Goal: Navigation & Orientation: Find specific page/section

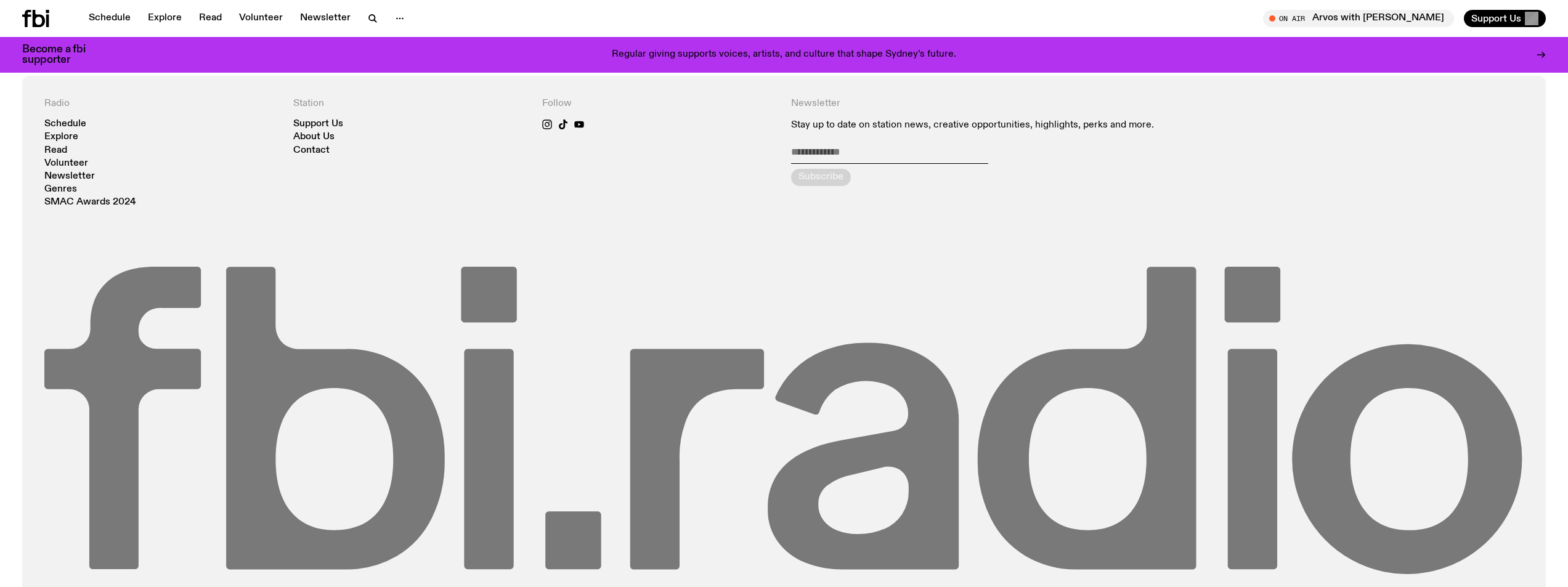
scroll to position [1637, 0]
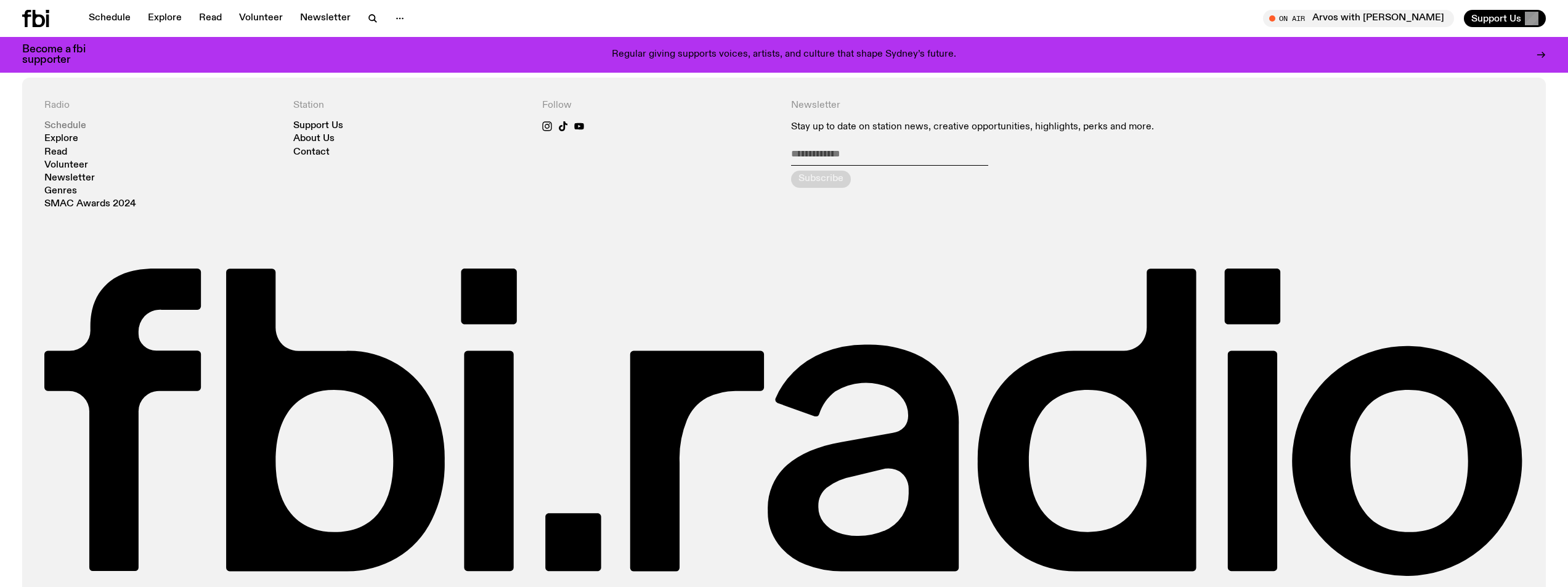
click at [73, 124] on link "Schedule" at bounding box center [66, 126] width 42 height 9
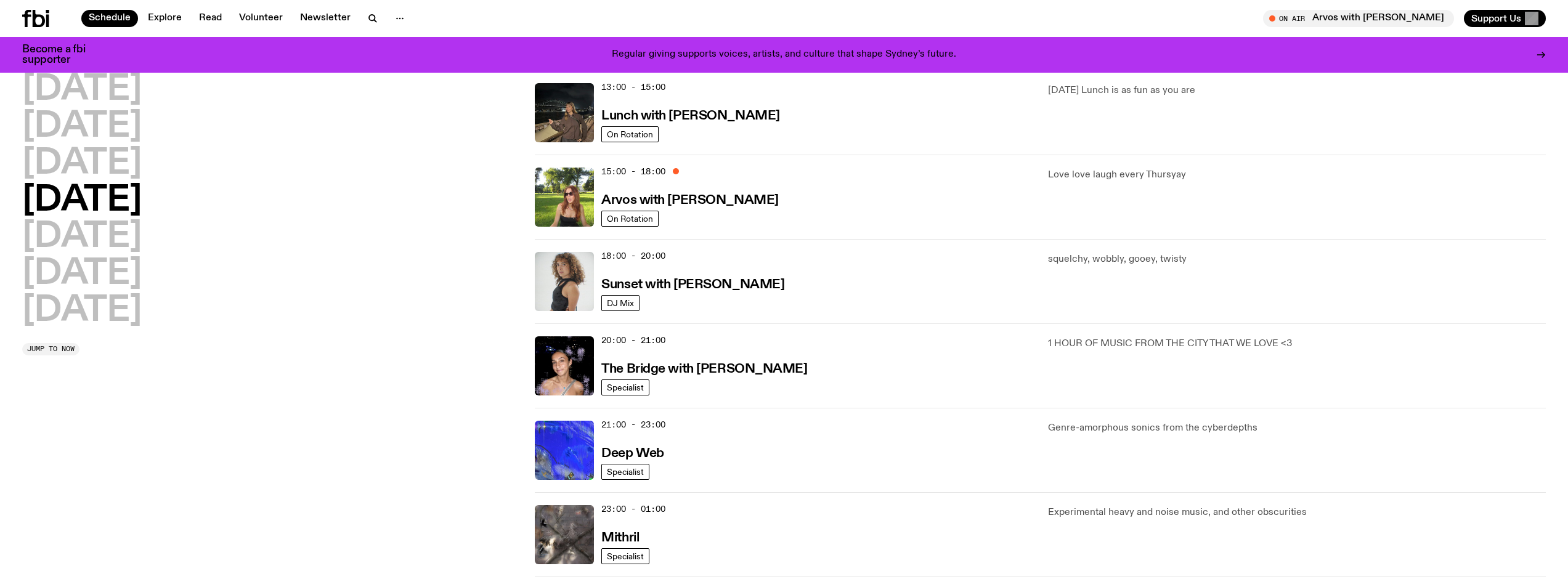
scroll to position [370, 0]
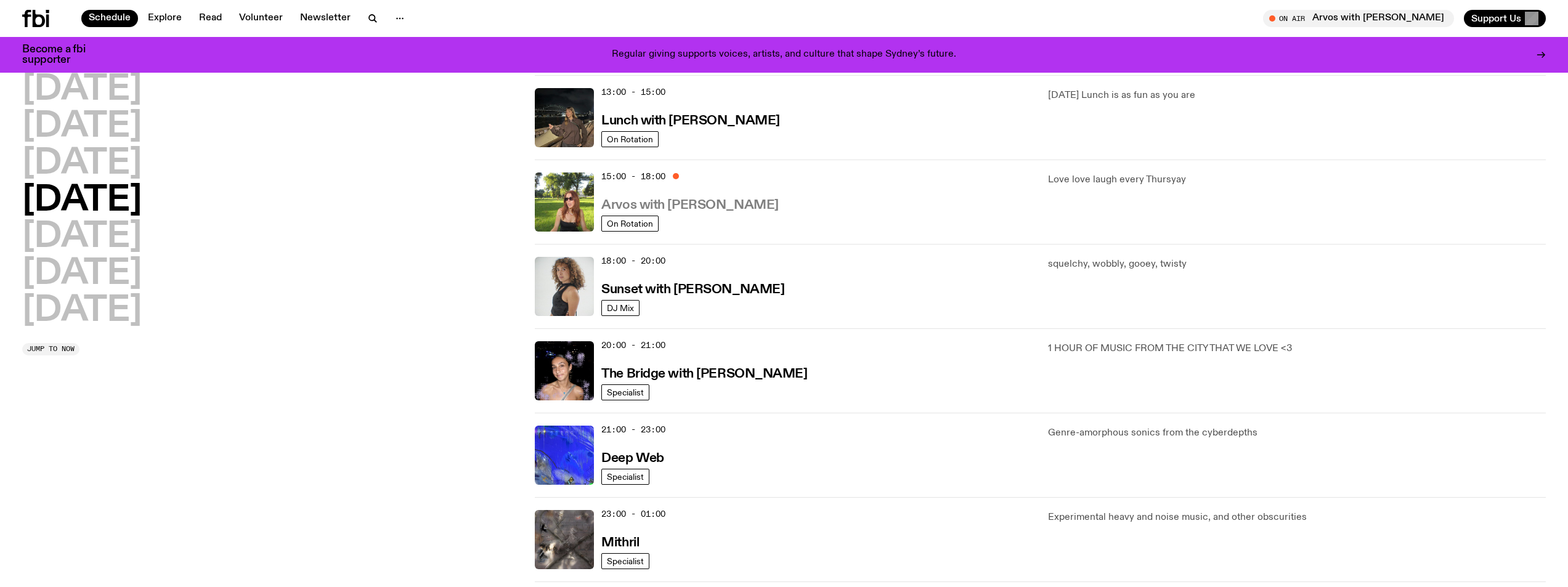
click at [741, 208] on h3 "Arvos with [PERSON_NAME]" at bounding box center [690, 205] width 177 height 13
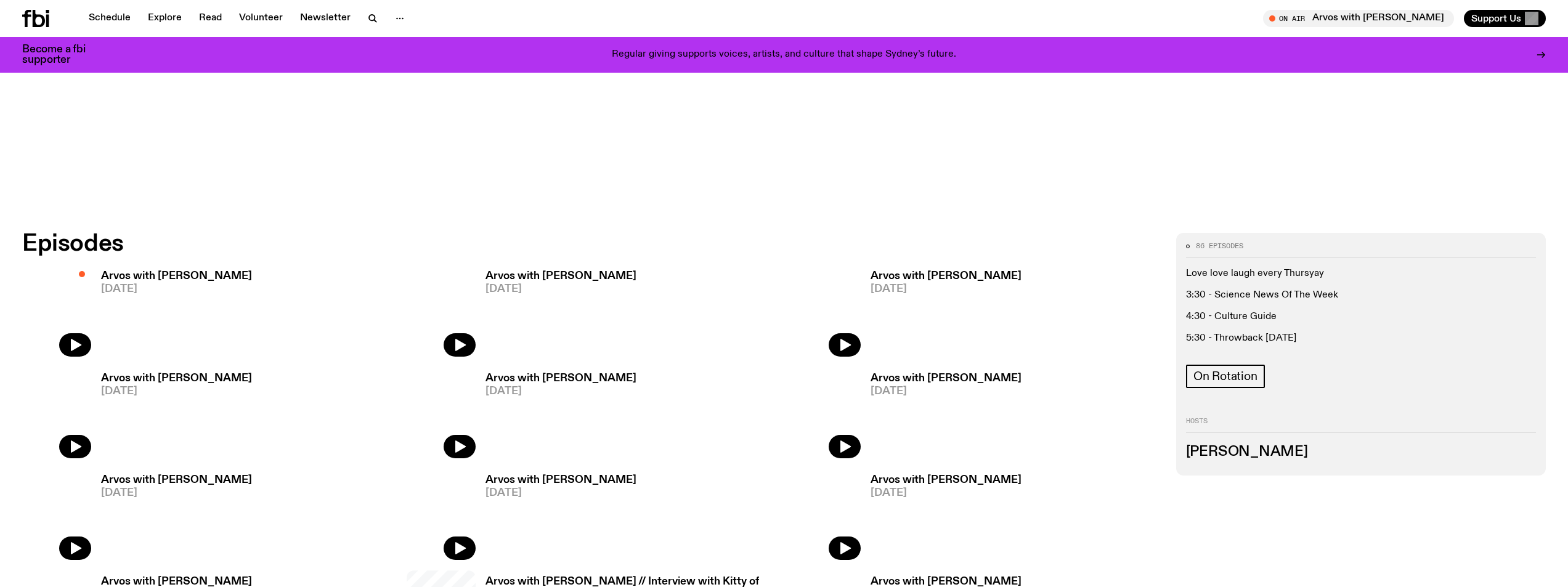
scroll to position [855, 0]
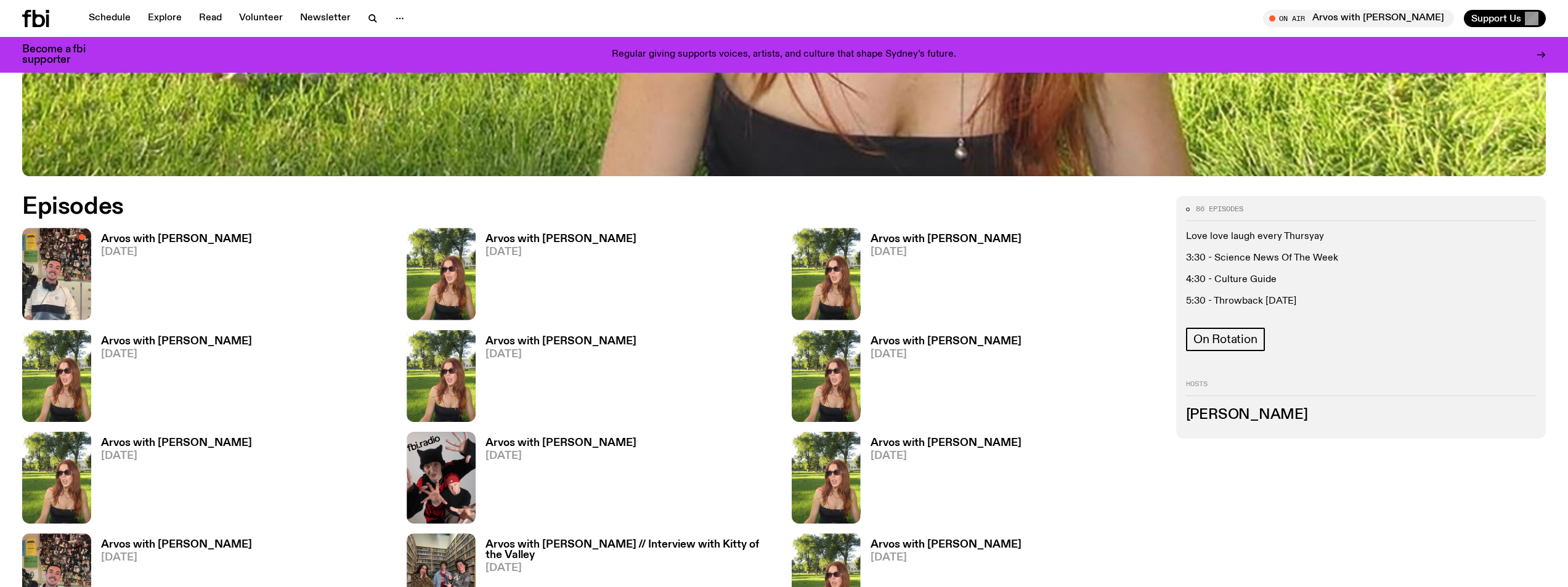
click at [177, 238] on h3 "Arvos with [PERSON_NAME]" at bounding box center [176, 239] width 151 height 10
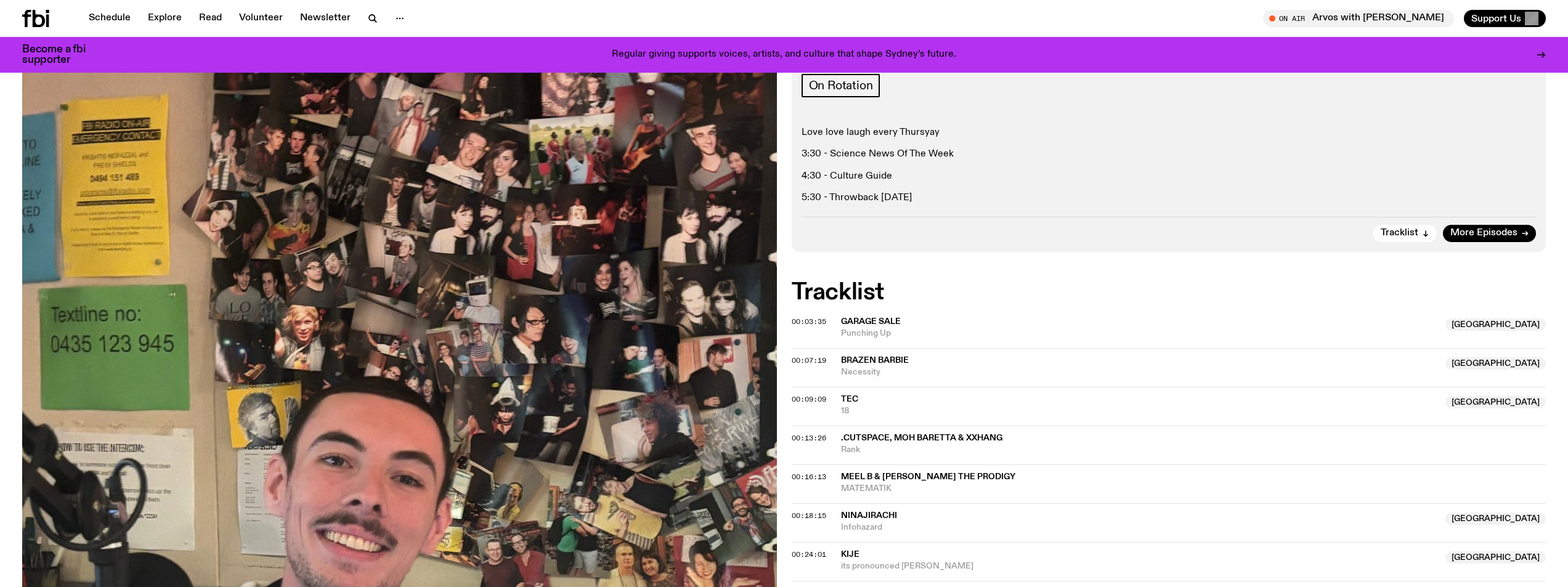
scroll to position [243, 0]
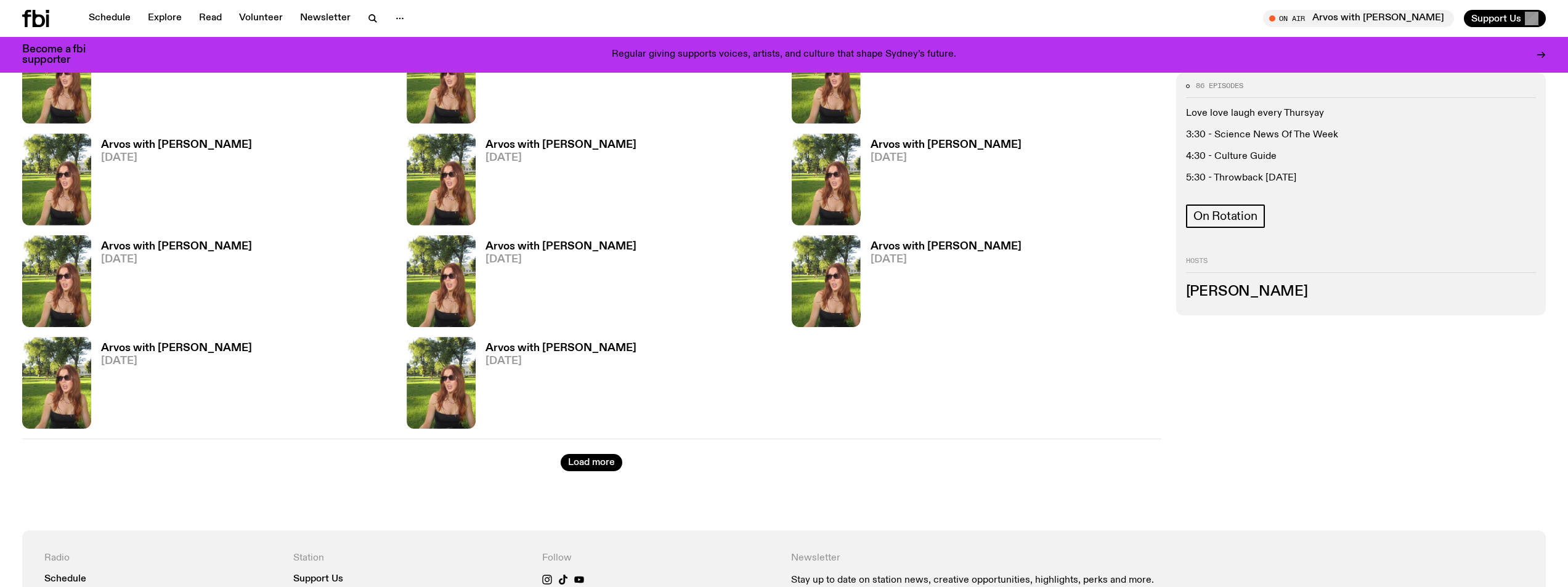
scroll to position [2579, 0]
click at [609, 458] on button "Load more" at bounding box center [591, 461] width 62 height 17
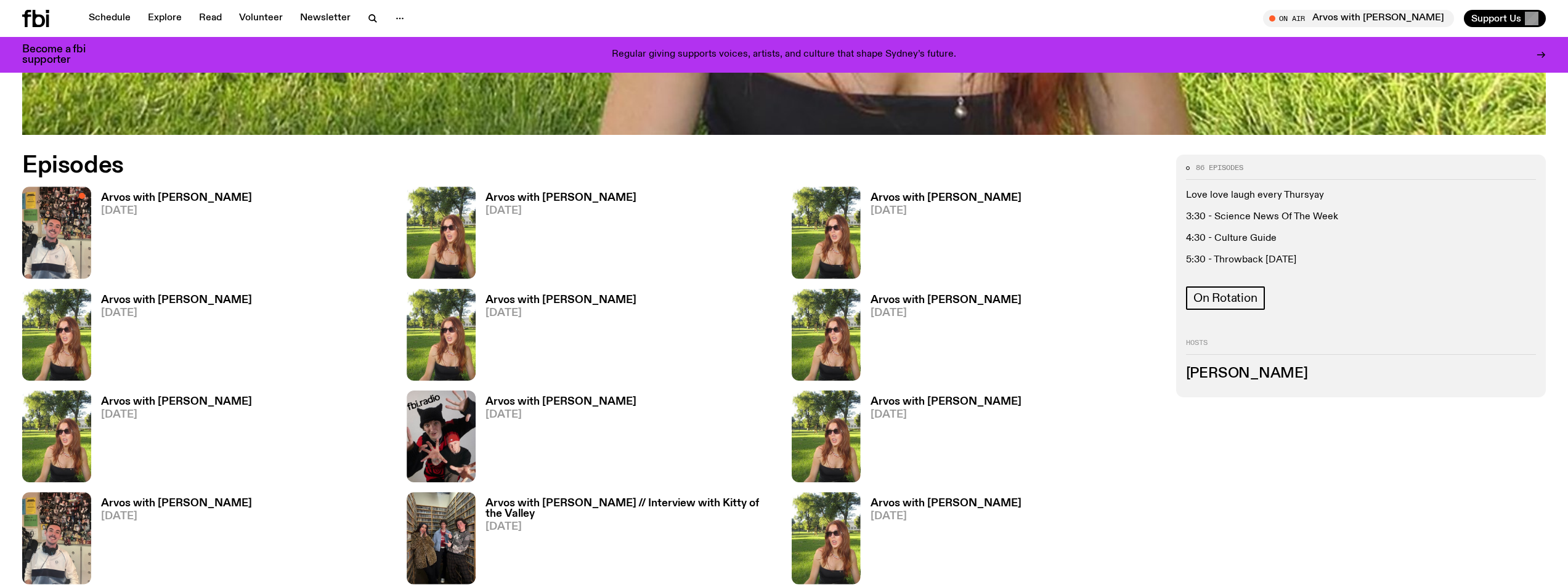
scroll to position [794, 0]
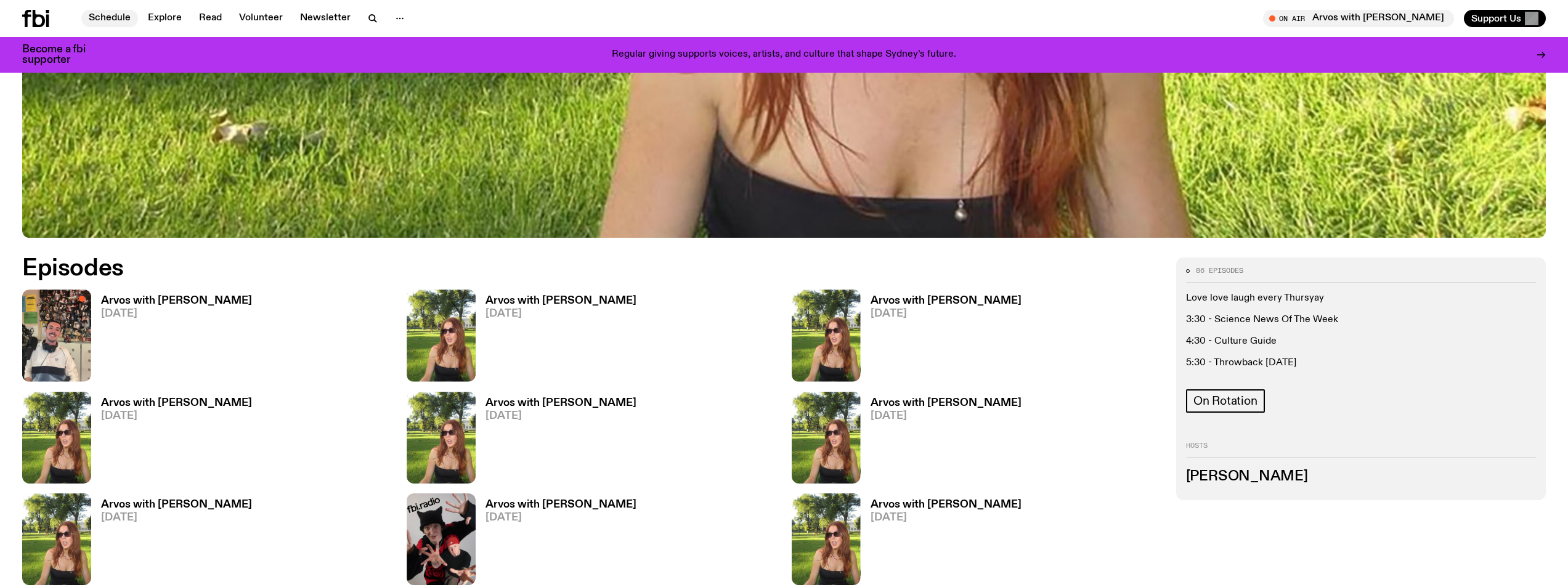
click at [115, 20] on link "Schedule" at bounding box center [109, 18] width 57 height 17
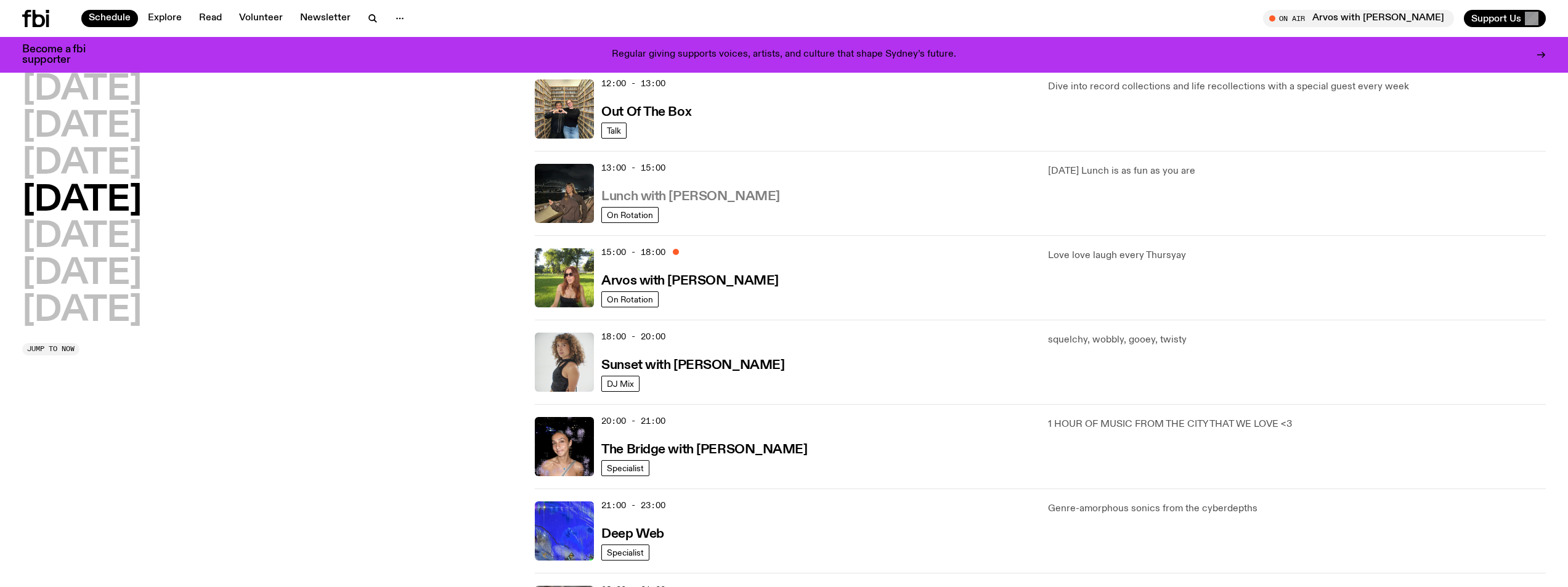
scroll to position [304, 0]
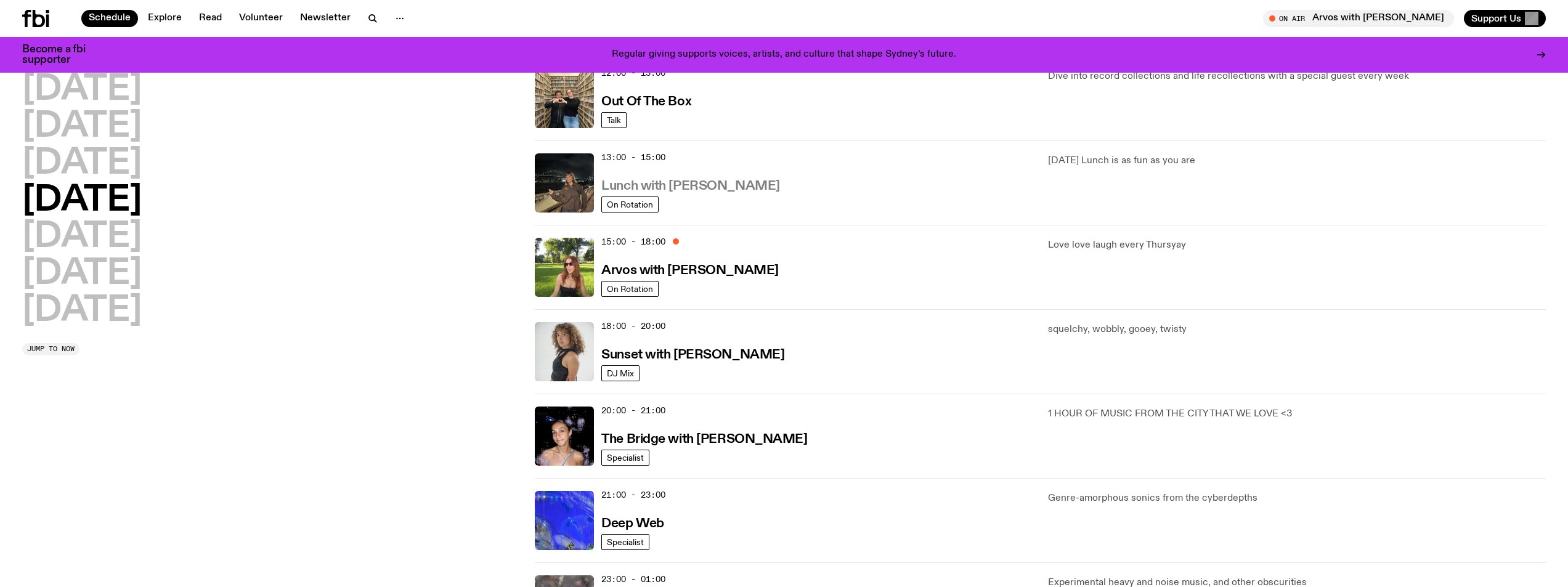
click at [688, 188] on h3 "Lunch with [PERSON_NAME]" at bounding box center [690, 186] width 178 height 13
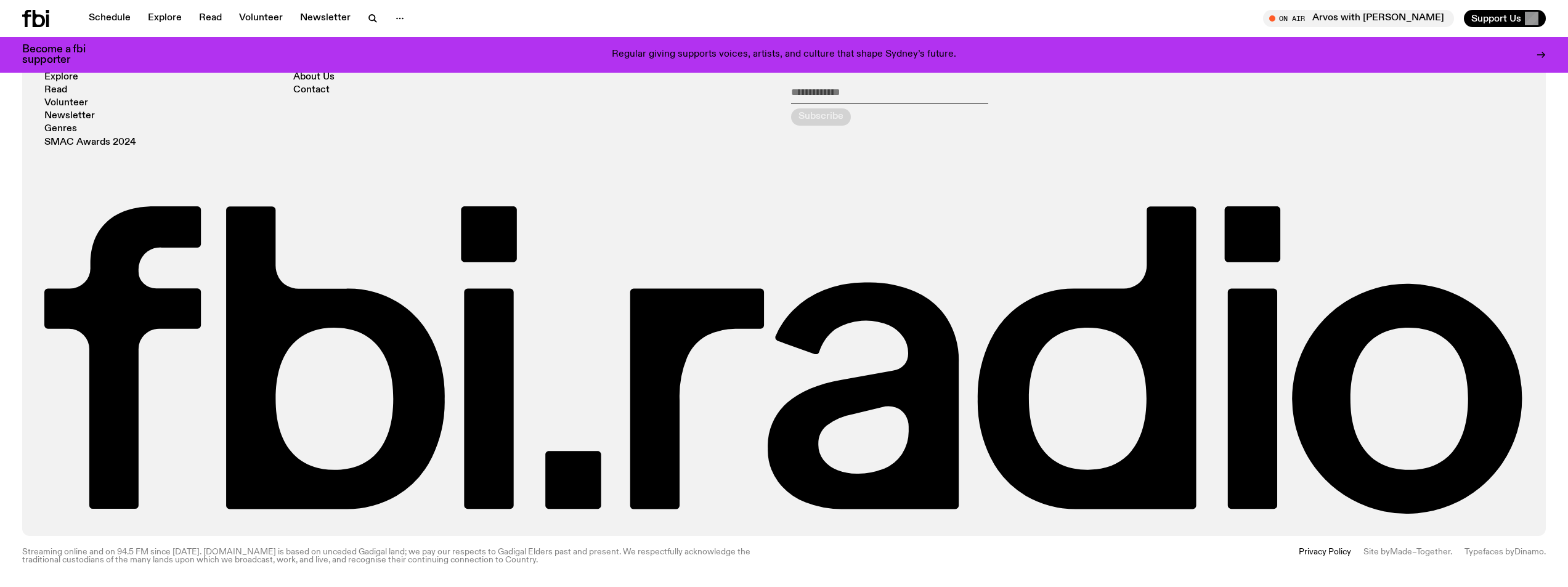
scroll to position [1042, 0]
